Goal: Transaction & Acquisition: Purchase product/service

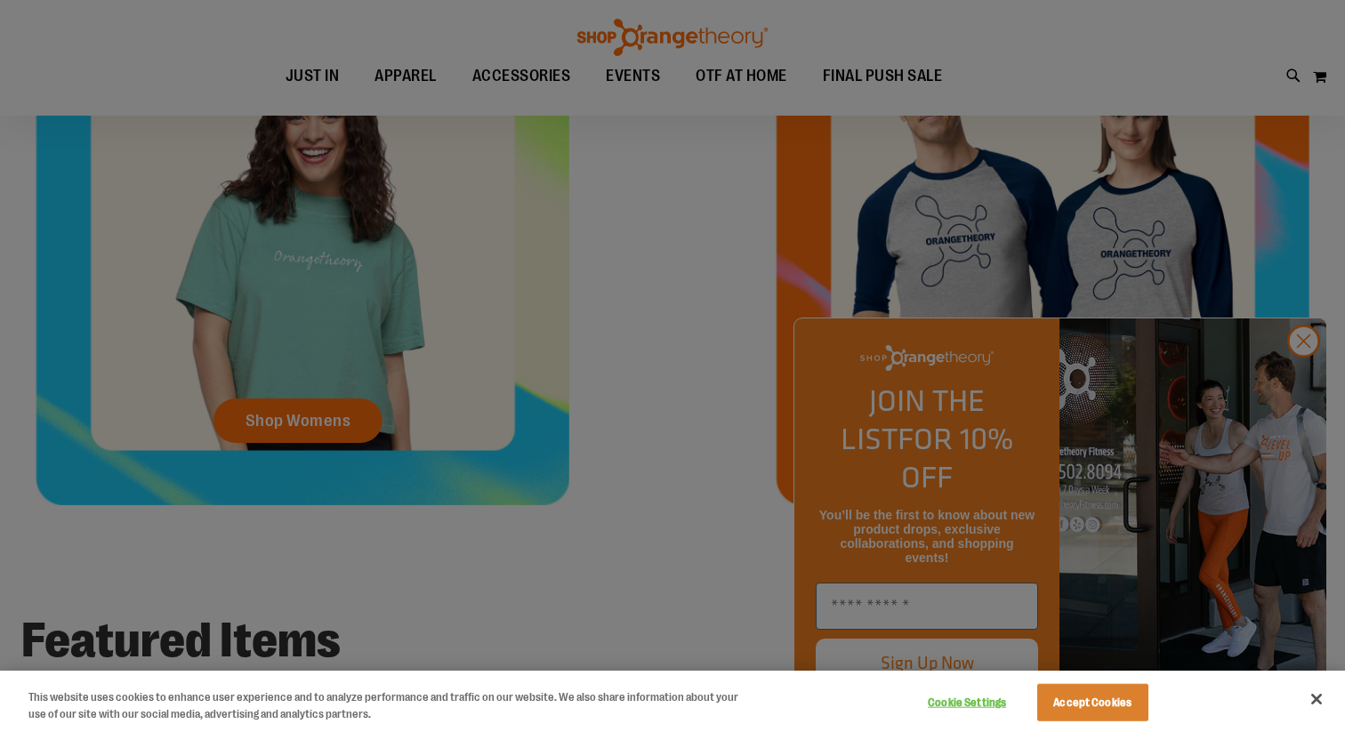
scroll to position [875, 0]
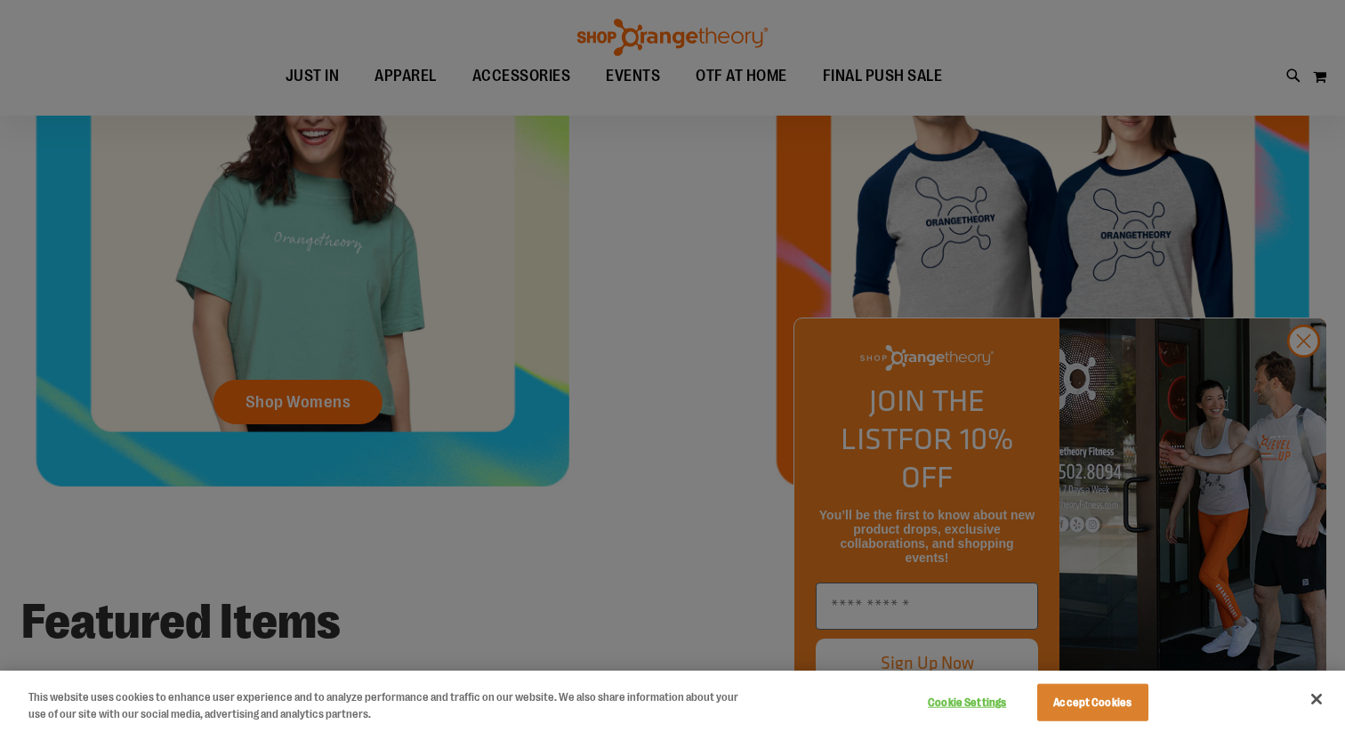
click at [1306, 376] on div at bounding box center [672, 366] width 1345 height 732
click at [1307, 378] on div at bounding box center [672, 366] width 1345 height 732
click at [1088, 708] on button "Accept Cookies" at bounding box center [1092, 702] width 111 height 37
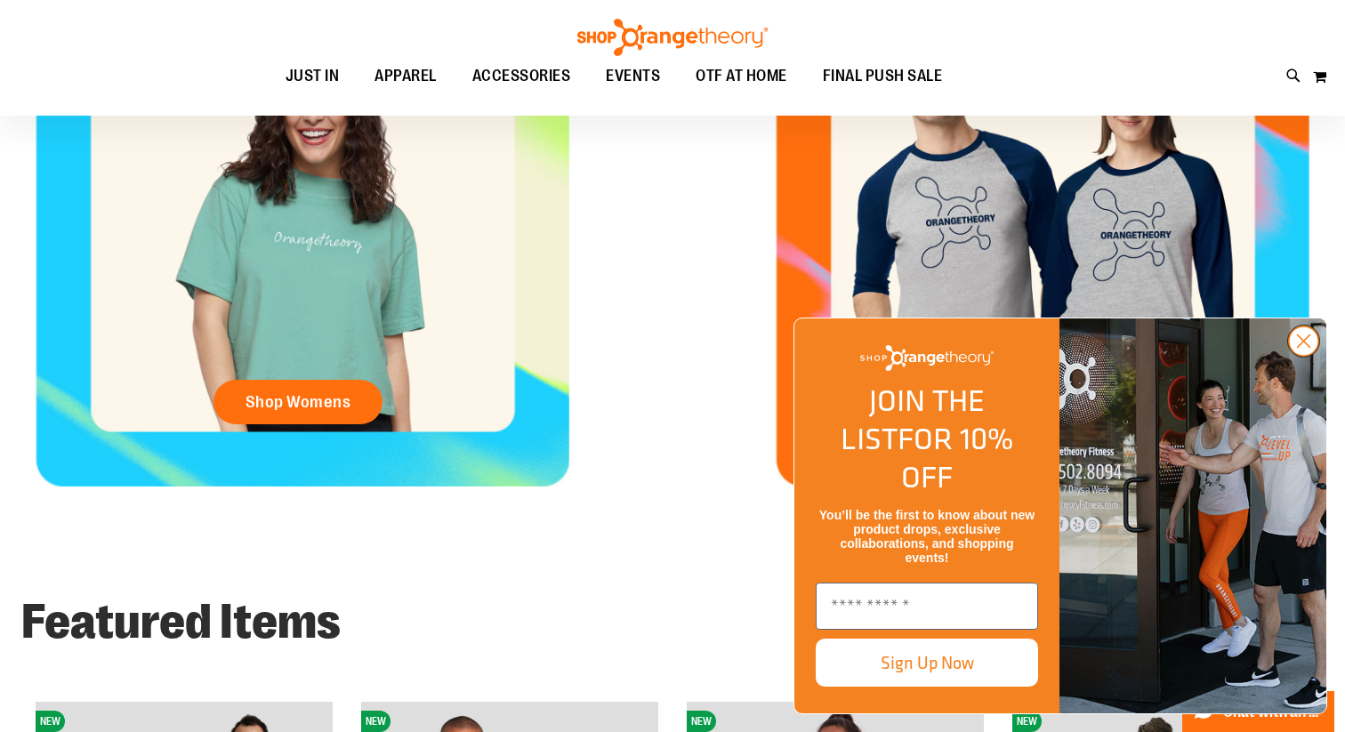
click at [1301, 356] on circle "Close dialog" at bounding box center [1303, 340] width 29 height 29
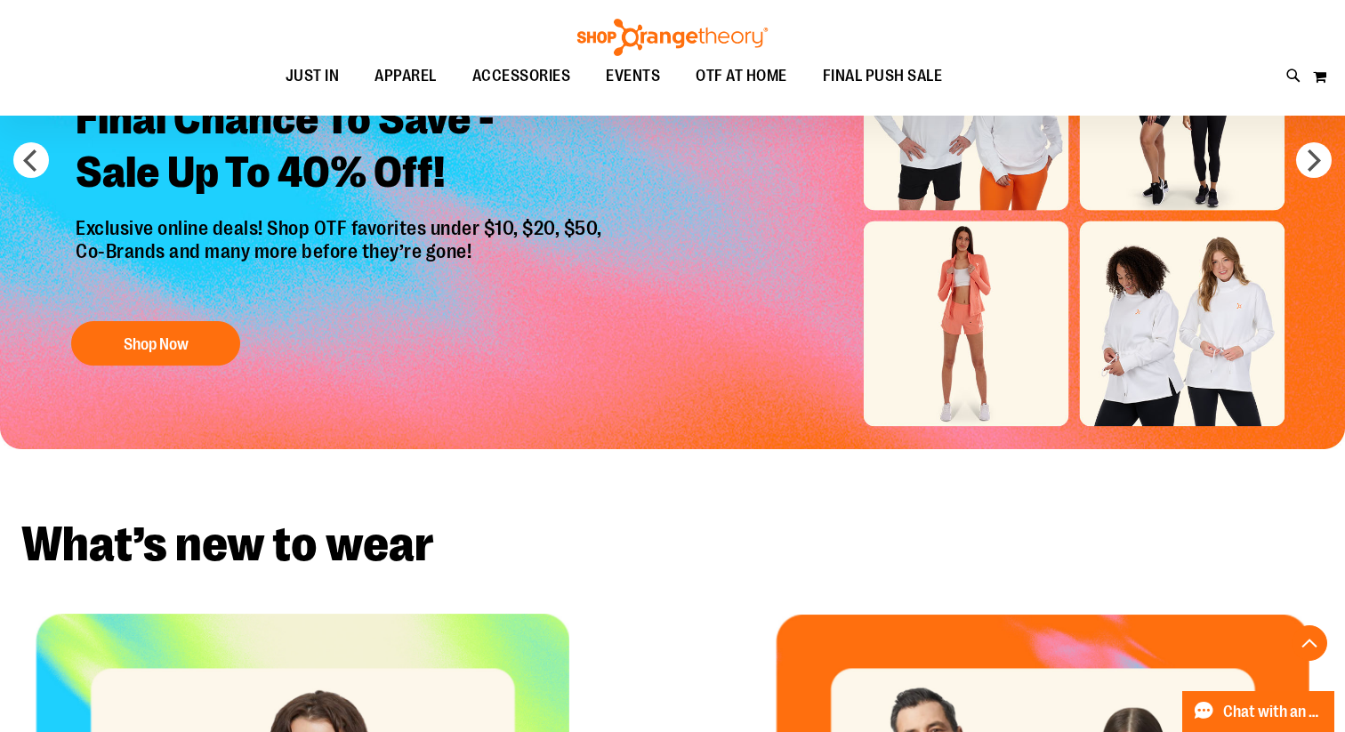
scroll to position [0, 0]
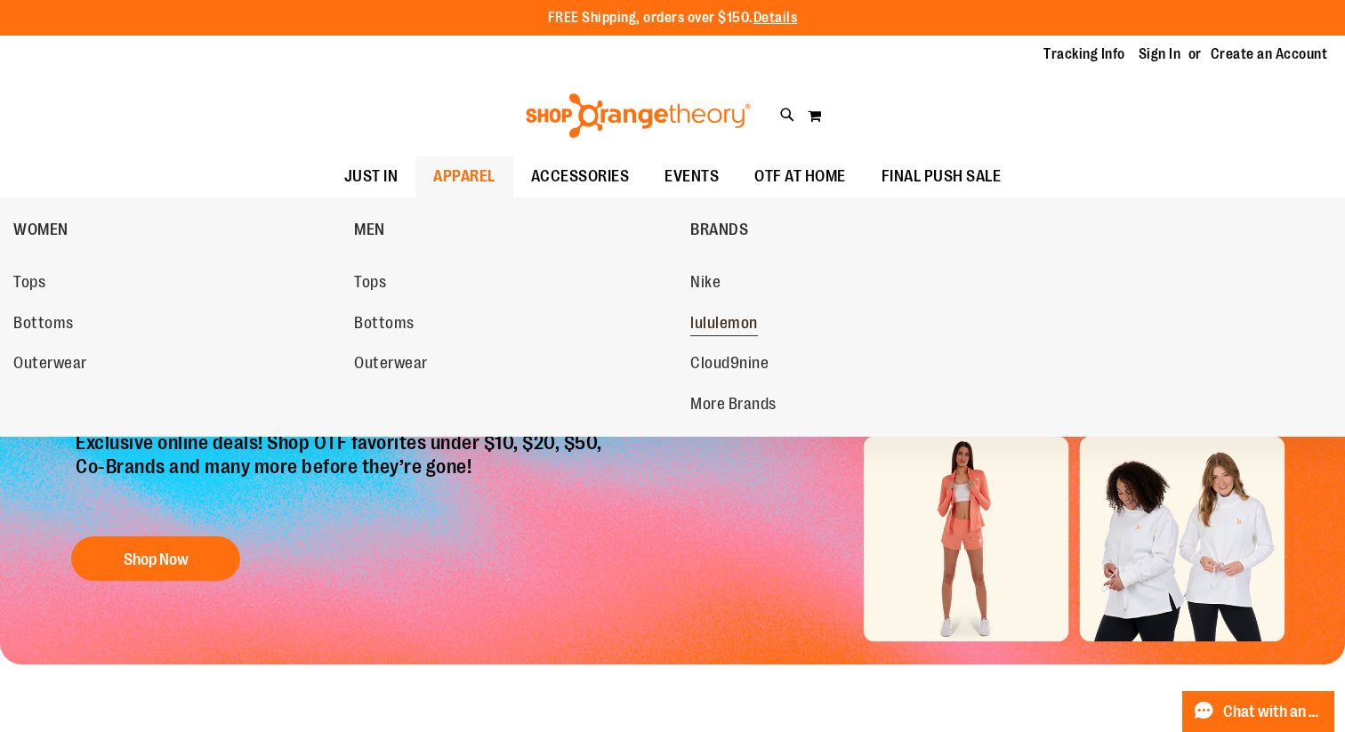
click at [708, 317] on span "lululemon" at bounding box center [724, 325] width 68 height 22
click at [728, 323] on span "lululemon" at bounding box center [724, 325] width 68 height 22
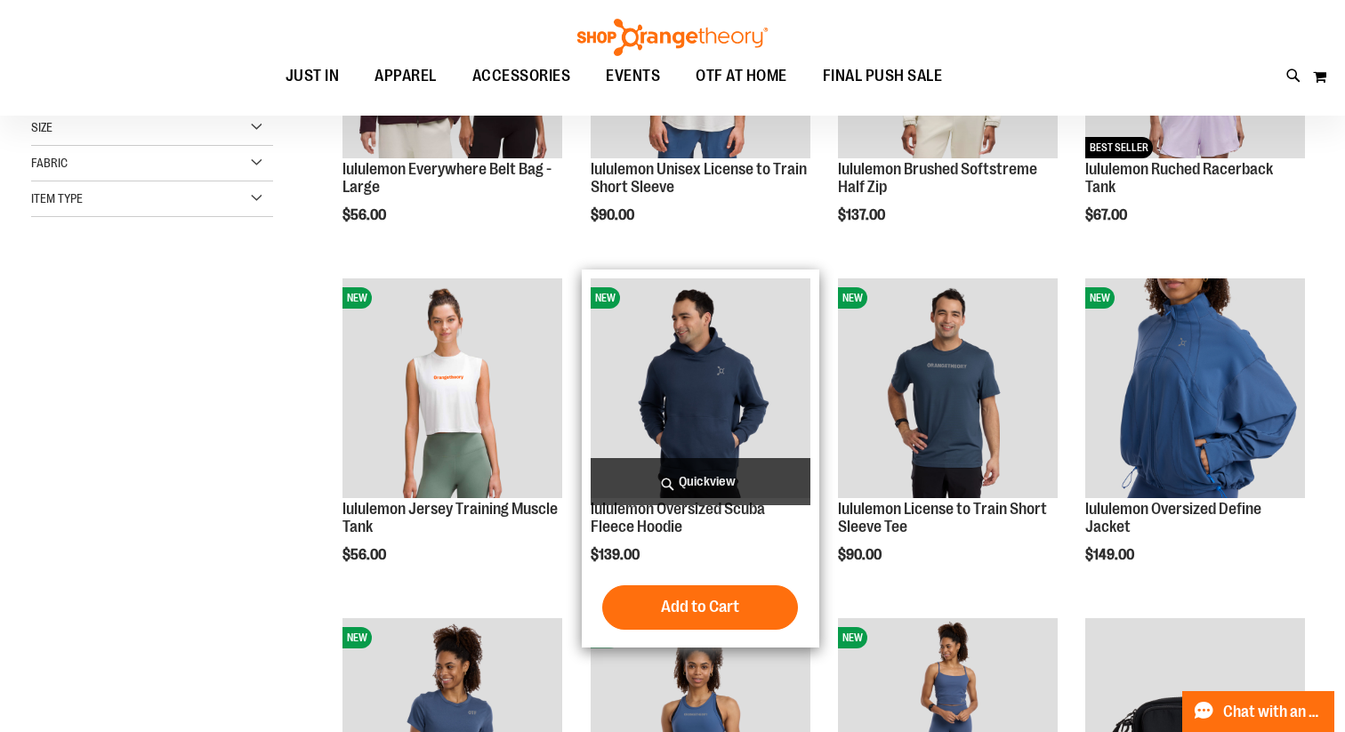
scroll to position [229, 0]
